Goal: Task Accomplishment & Management: Manage account settings

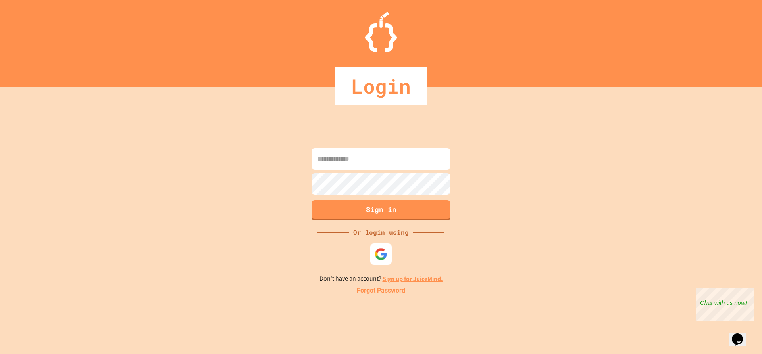
click at [383, 247] on div at bounding box center [381, 254] width 22 height 22
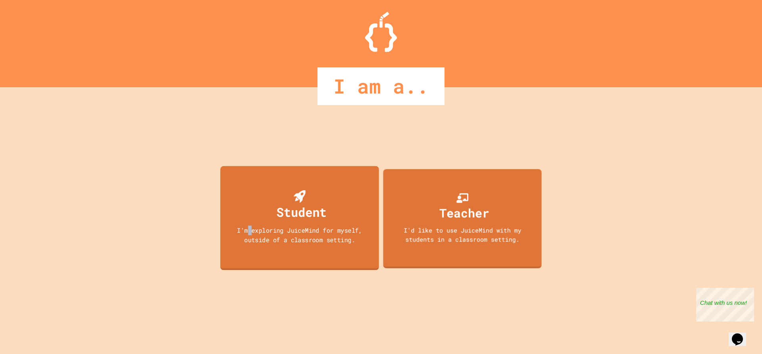
drag, startPoint x: 250, startPoint y: 215, endPoint x: 246, endPoint y: 216, distance: 4.8
click at [246, 216] on div "Student I'm exploring JuiceMind for myself, outside of a classroom setting." at bounding box center [299, 218] width 159 height 104
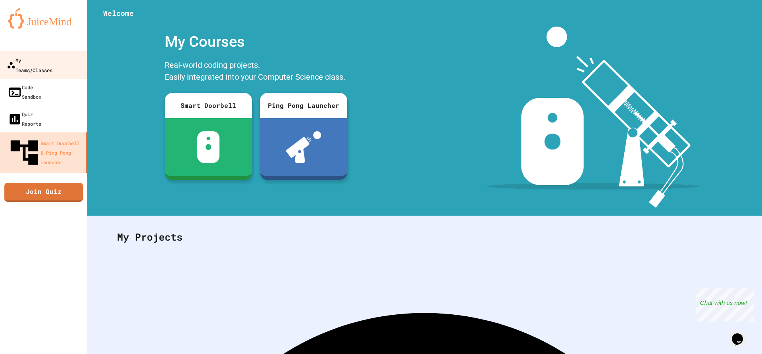
click at [21, 62] on div "My Teams/Classes" at bounding box center [30, 64] width 46 height 19
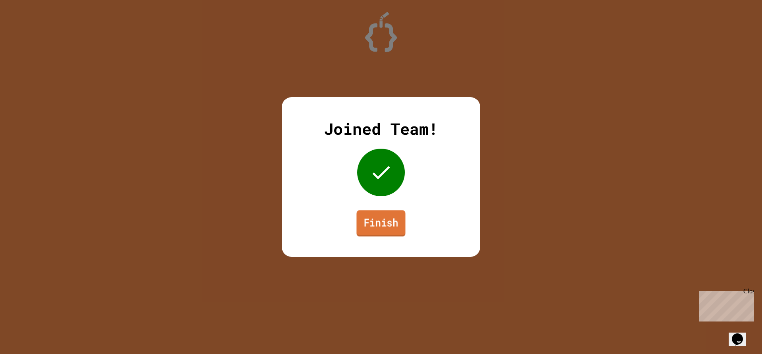
click at [390, 219] on link "Finish" at bounding box center [380, 223] width 49 height 26
